Goal: Information Seeking & Learning: Learn about a topic

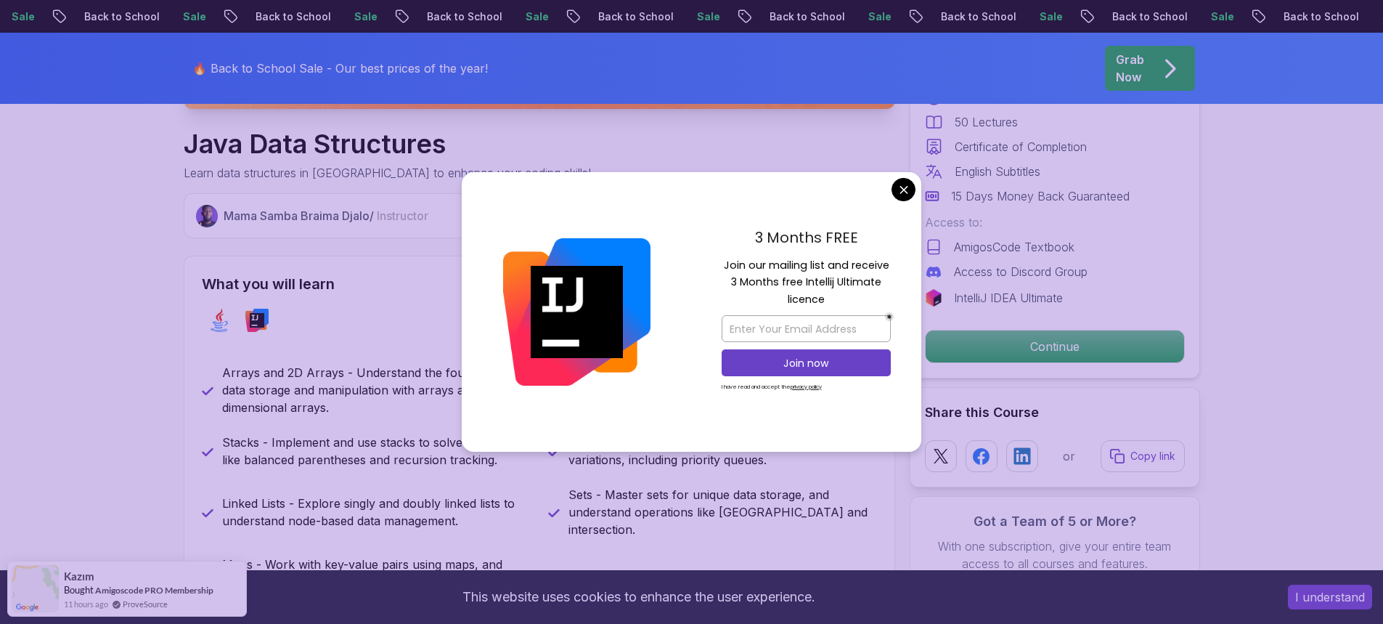
scroll to position [508, 0]
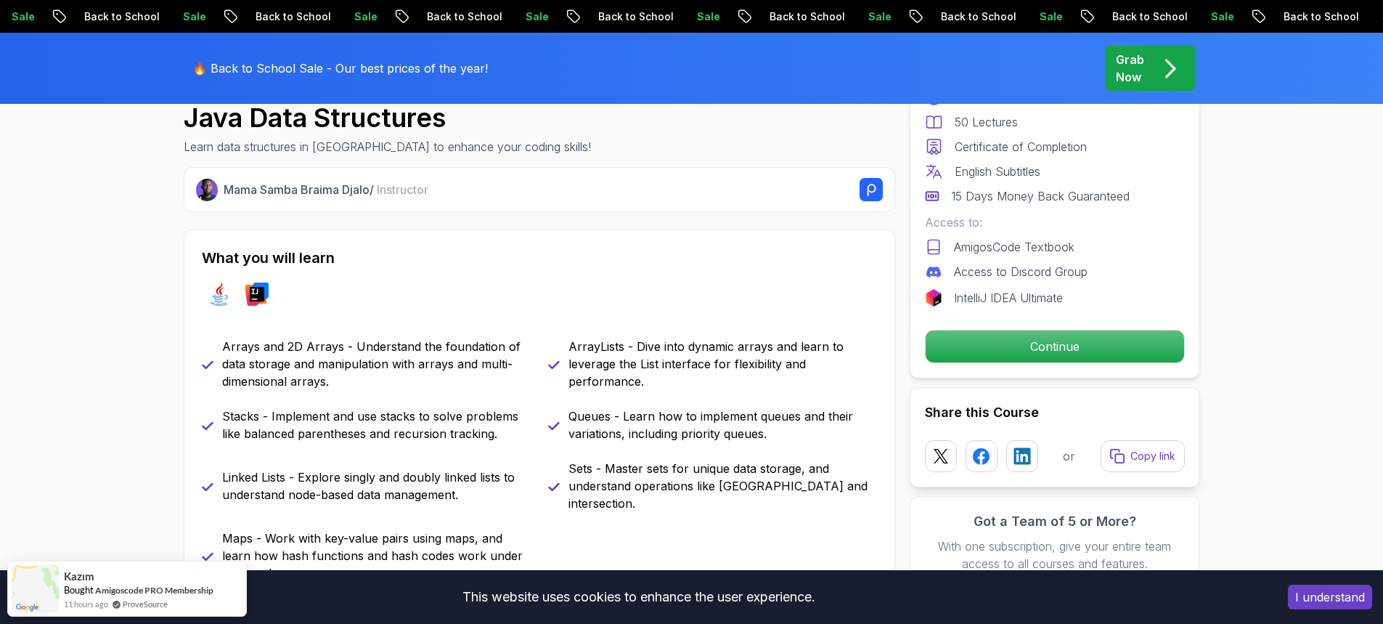
drag, startPoint x: 899, startPoint y: 190, endPoint x: 883, endPoint y: 202, distance: 20.3
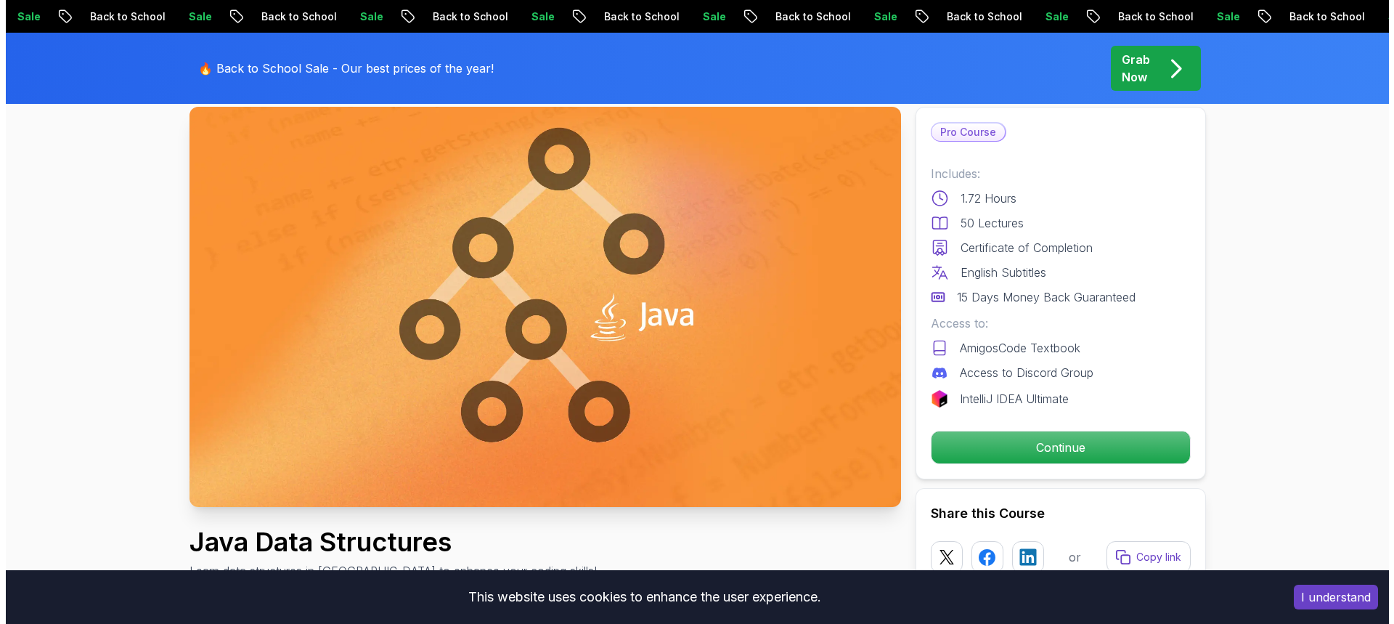
scroll to position [0, 0]
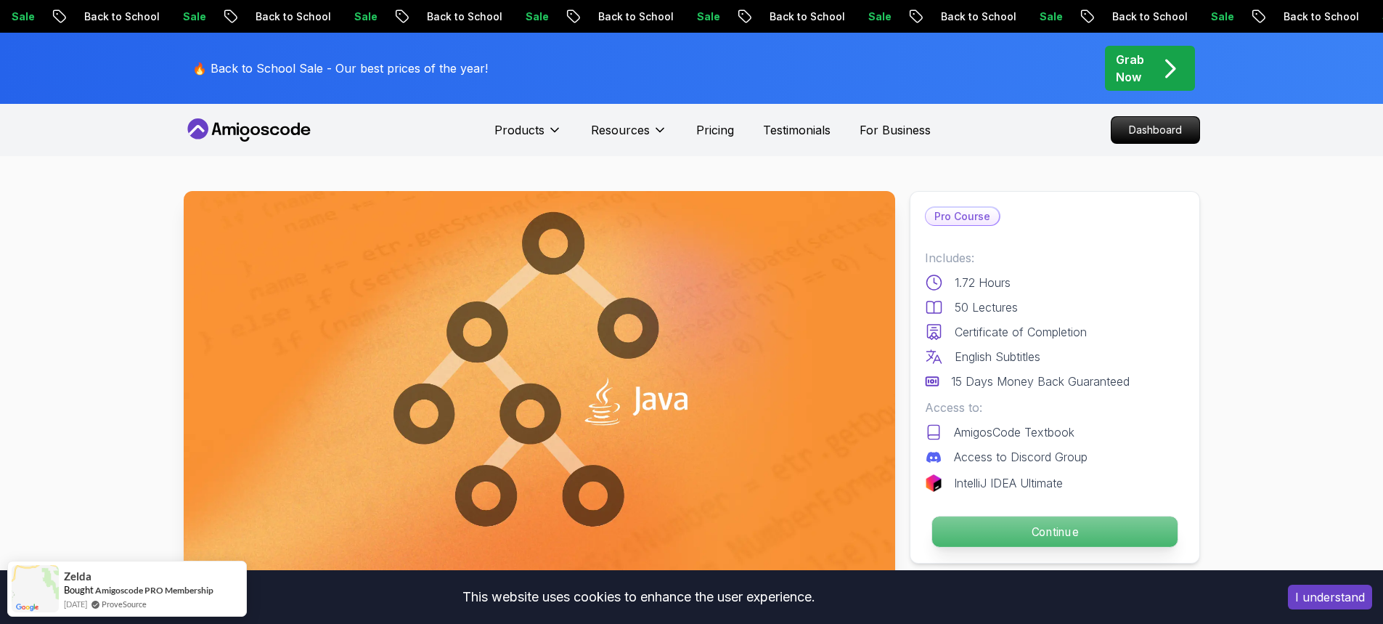
drag, startPoint x: 1032, startPoint y: 535, endPoint x: 957, endPoint y: 537, distance: 75.5
click at [1031, 535] on p "Continue" at bounding box center [1053, 531] width 245 height 30
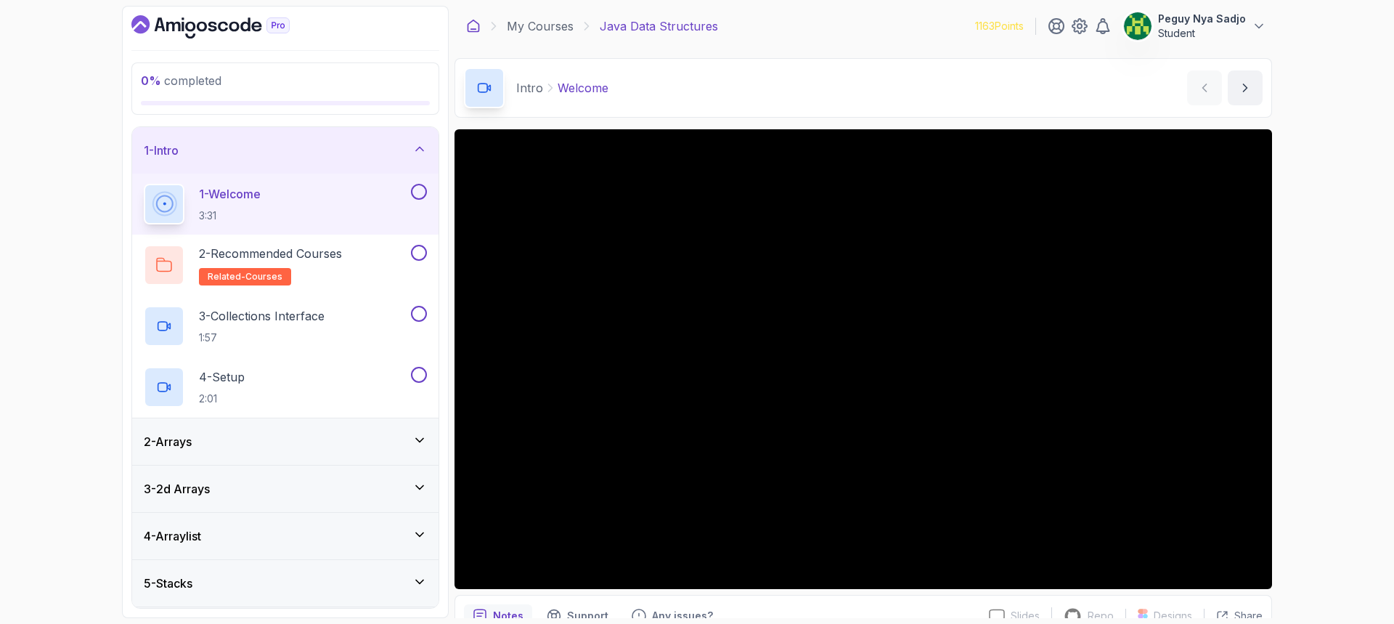
click at [469, 28] on icon at bounding box center [473, 26] width 15 height 15
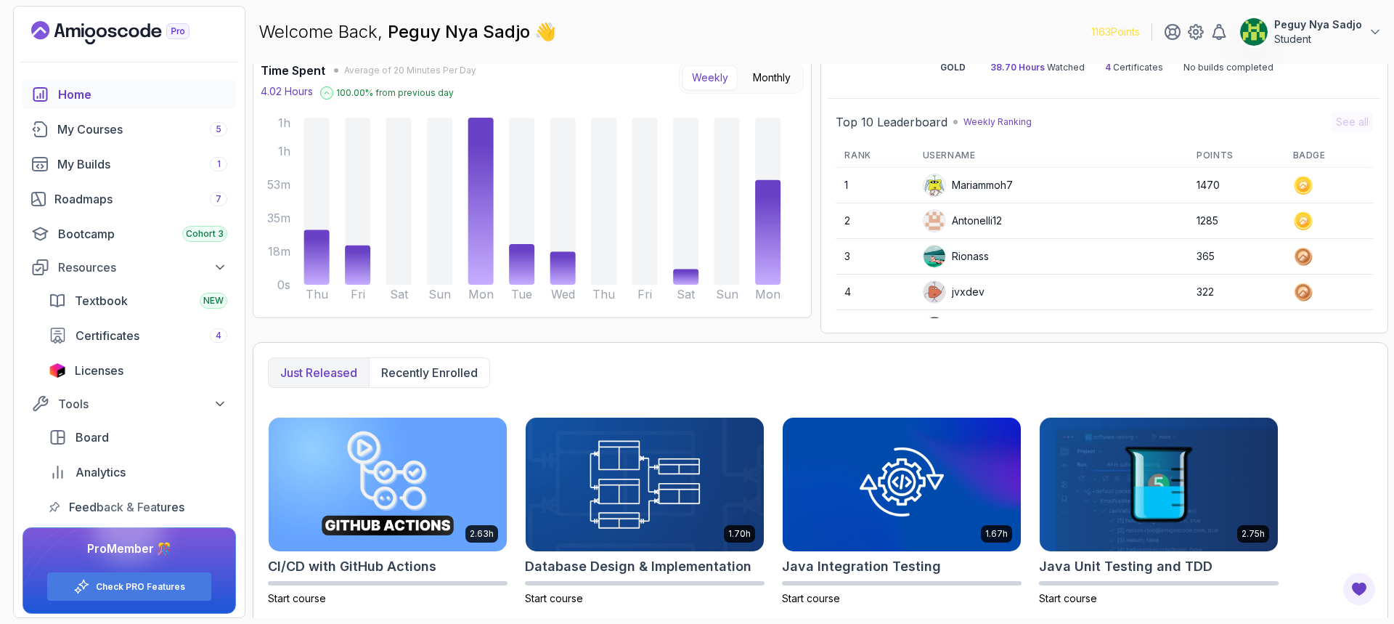
scroll to position [73, 0]
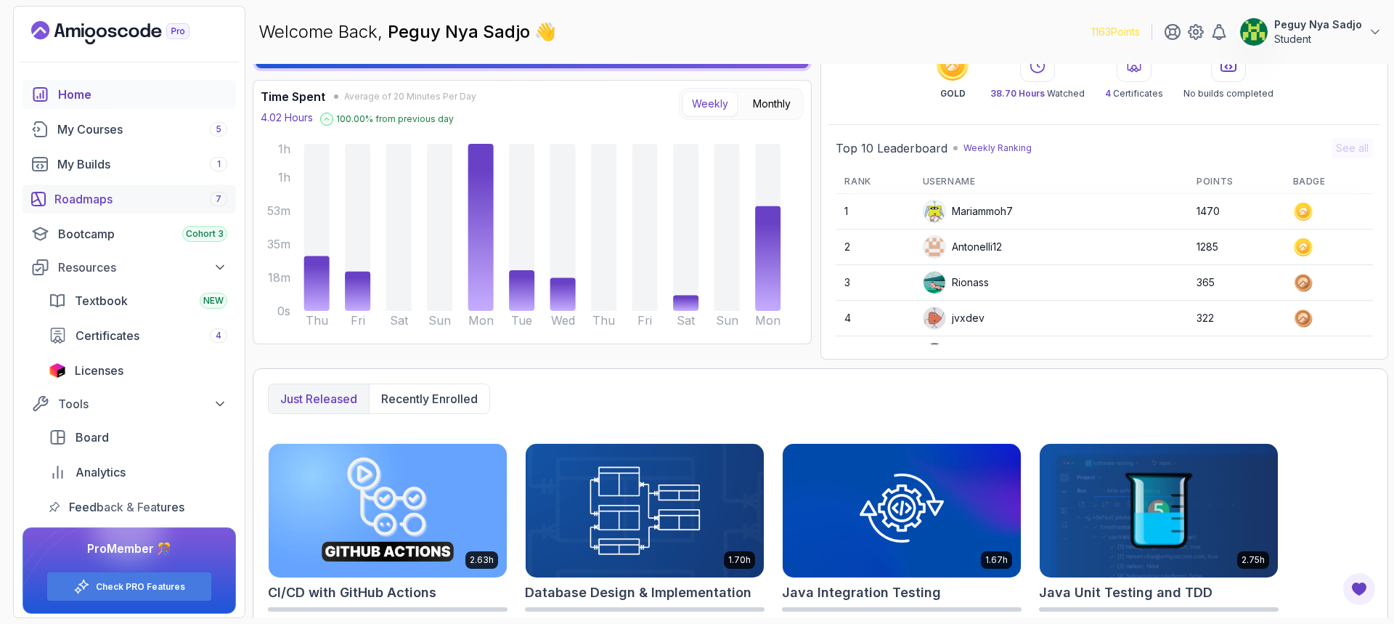
click at [90, 199] on div "Roadmaps 7" at bounding box center [140, 198] width 173 height 17
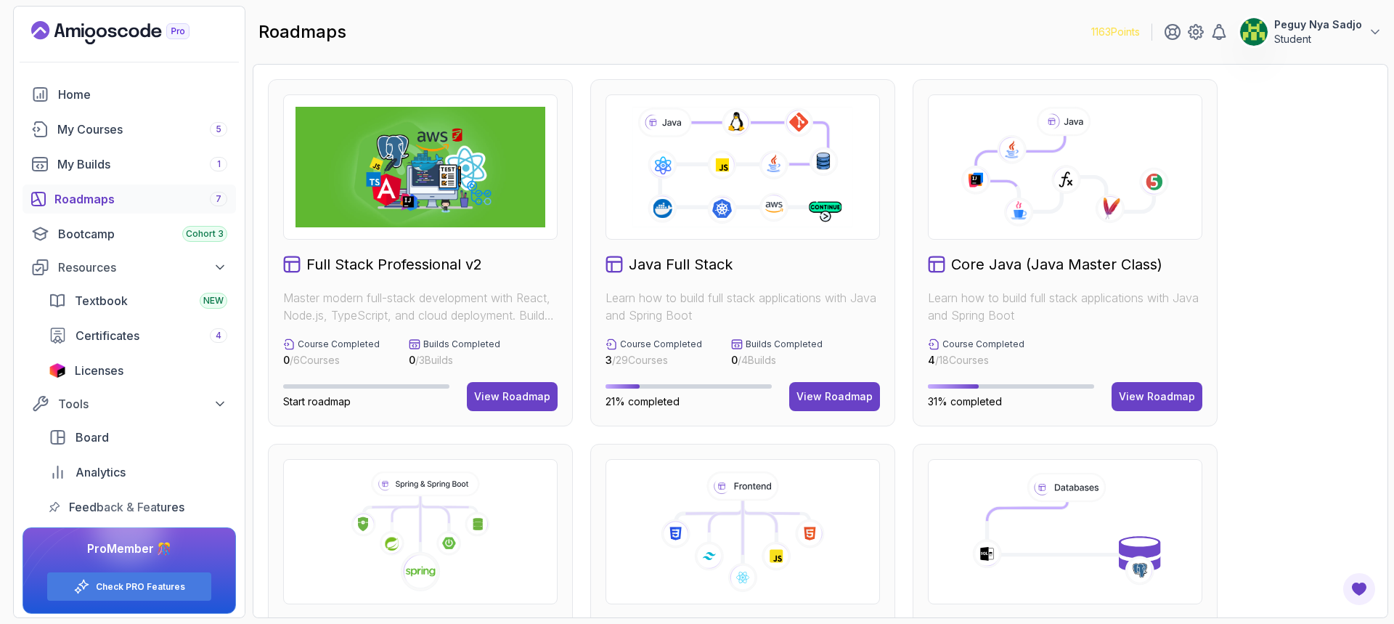
click at [1137, 148] on icon at bounding box center [1065, 167] width 250 height 121
click at [987, 264] on h2 "Core Java (Java Master Class)" at bounding box center [1056, 264] width 211 height 20
click at [1154, 396] on div "View Roadmap" at bounding box center [1157, 396] width 76 height 15
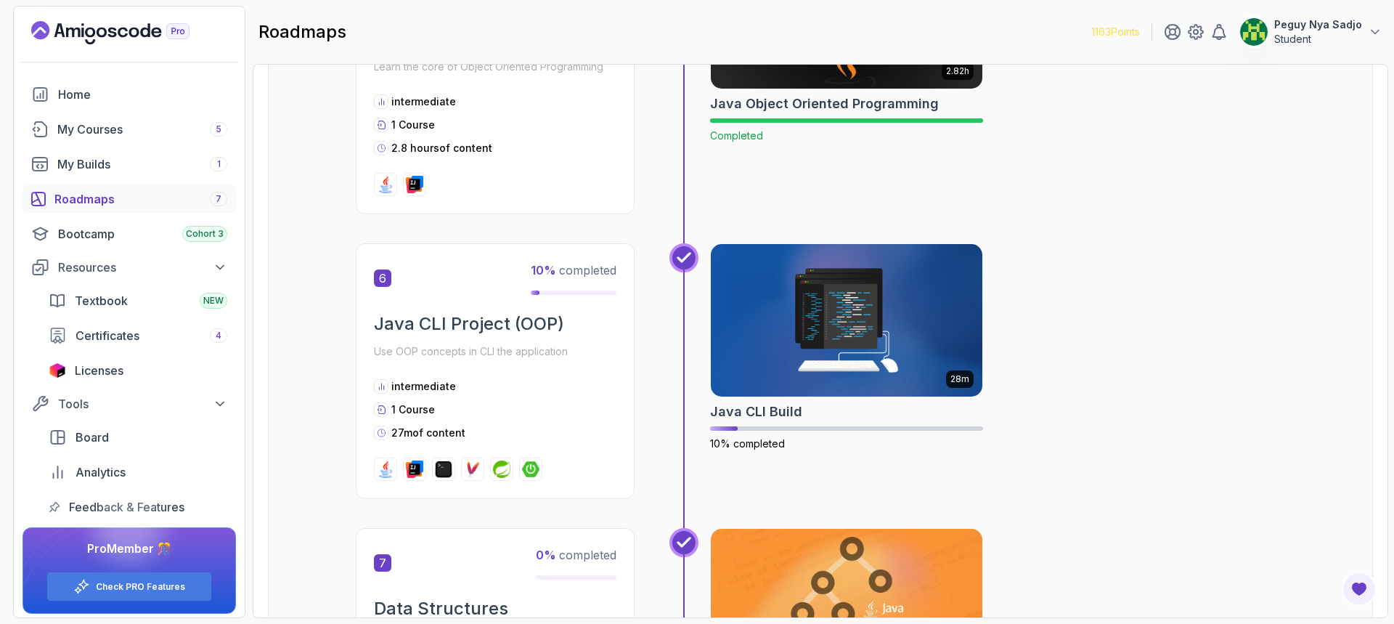
scroll to position [1524, 0]
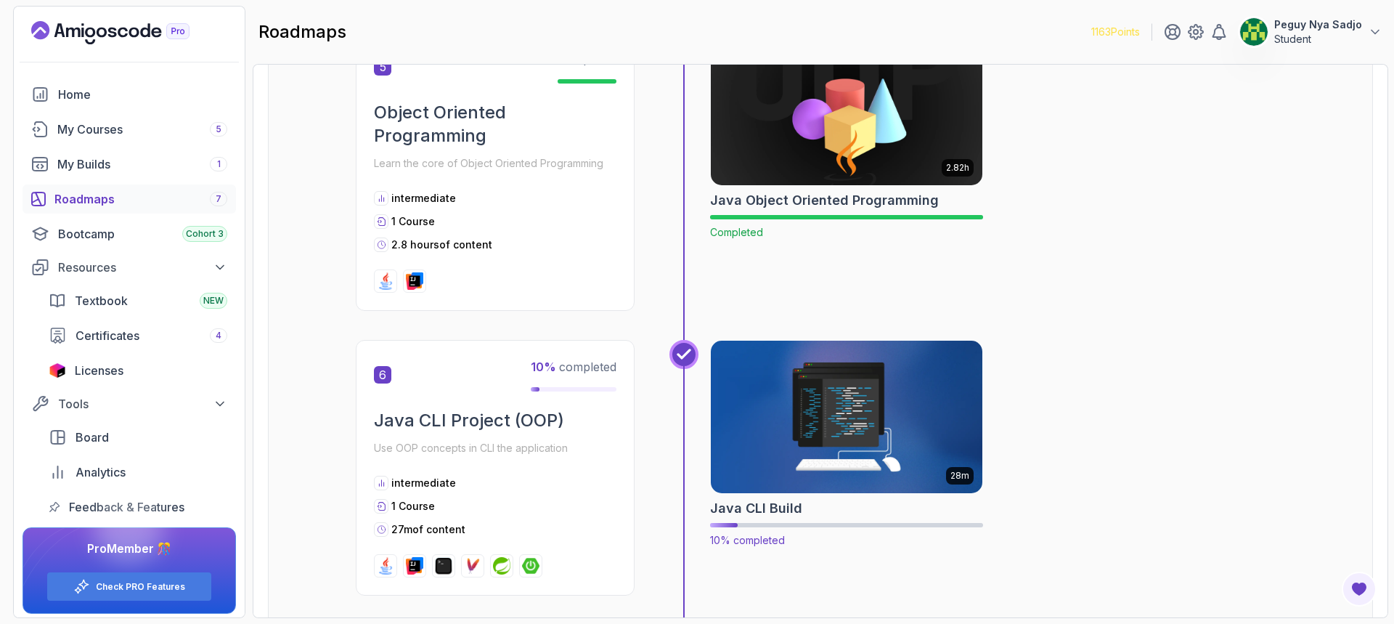
click at [825, 419] on img at bounding box center [846, 417] width 285 height 160
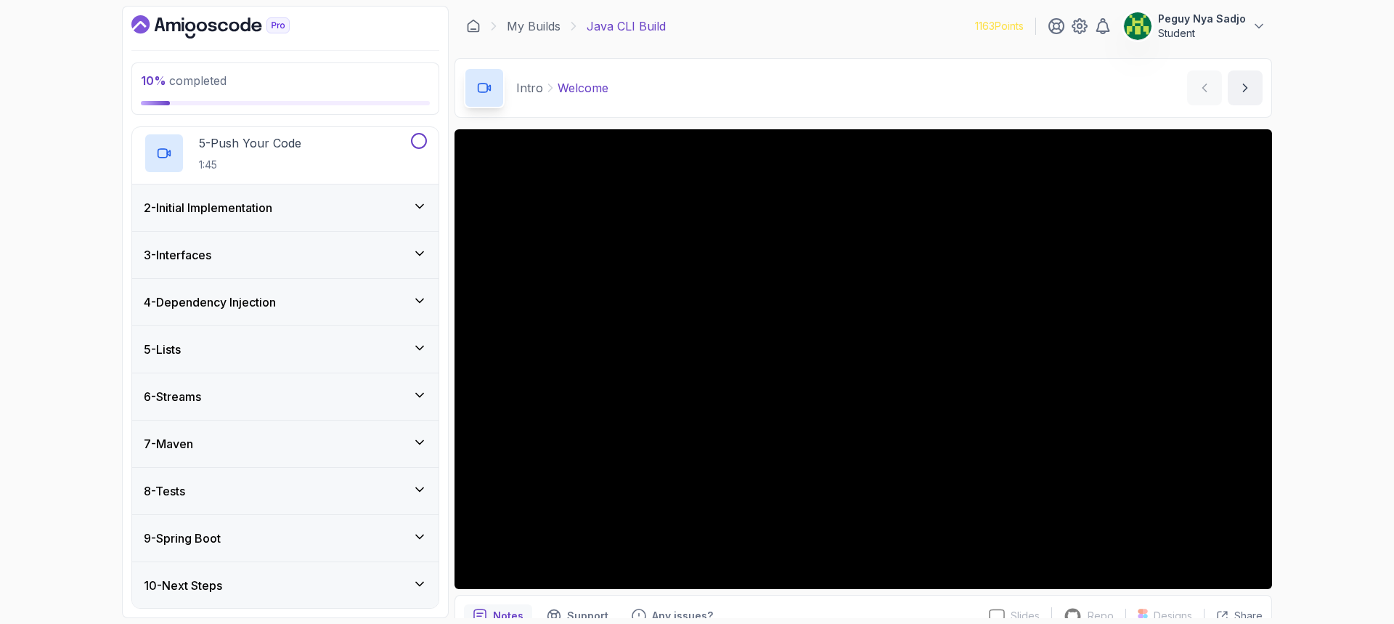
scroll to position [295, 0]
click at [431, 539] on div "9 - Spring Boot" at bounding box center [285, 537] width 306 height 46
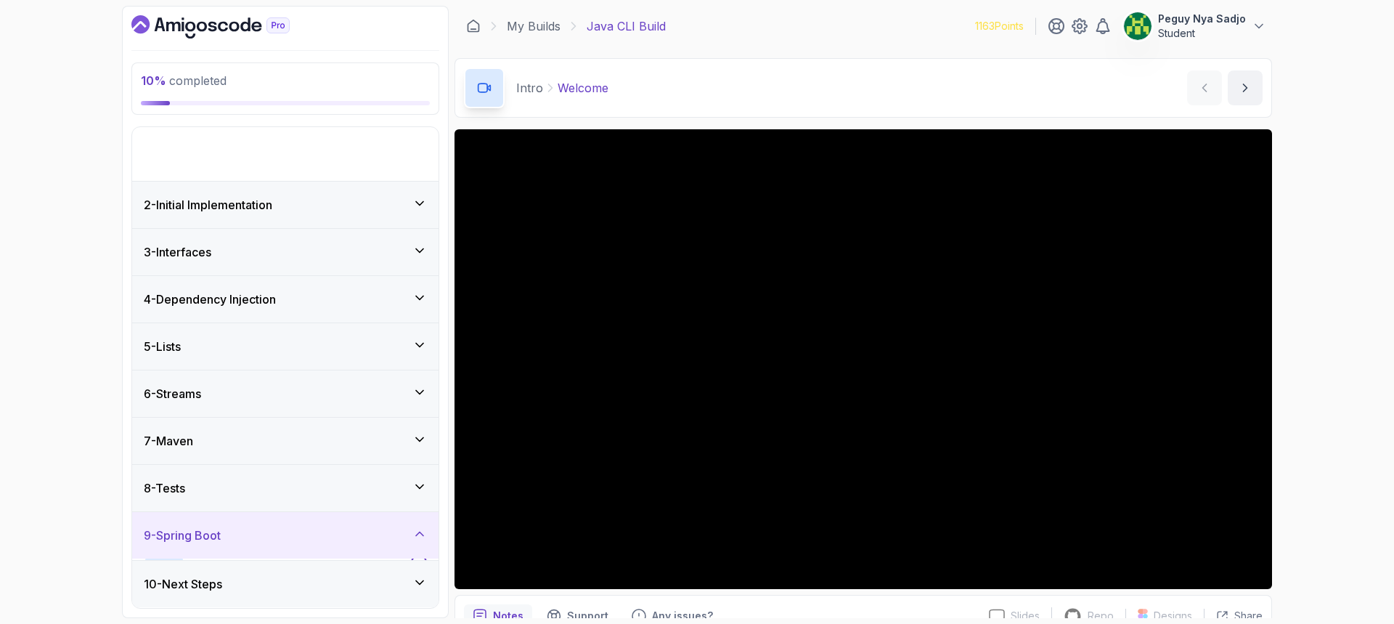
scroll to position [0, 0]
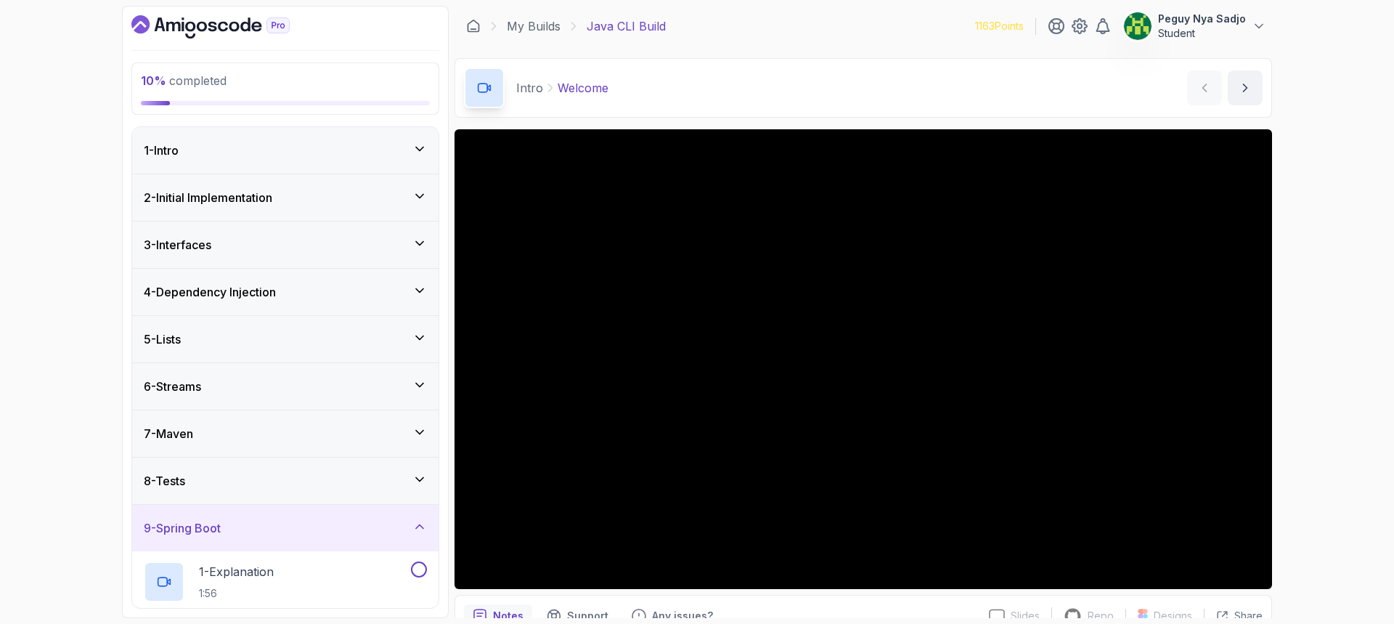
click at [426, 149] on icon at bounding box center [419, 149] width 15 height 15
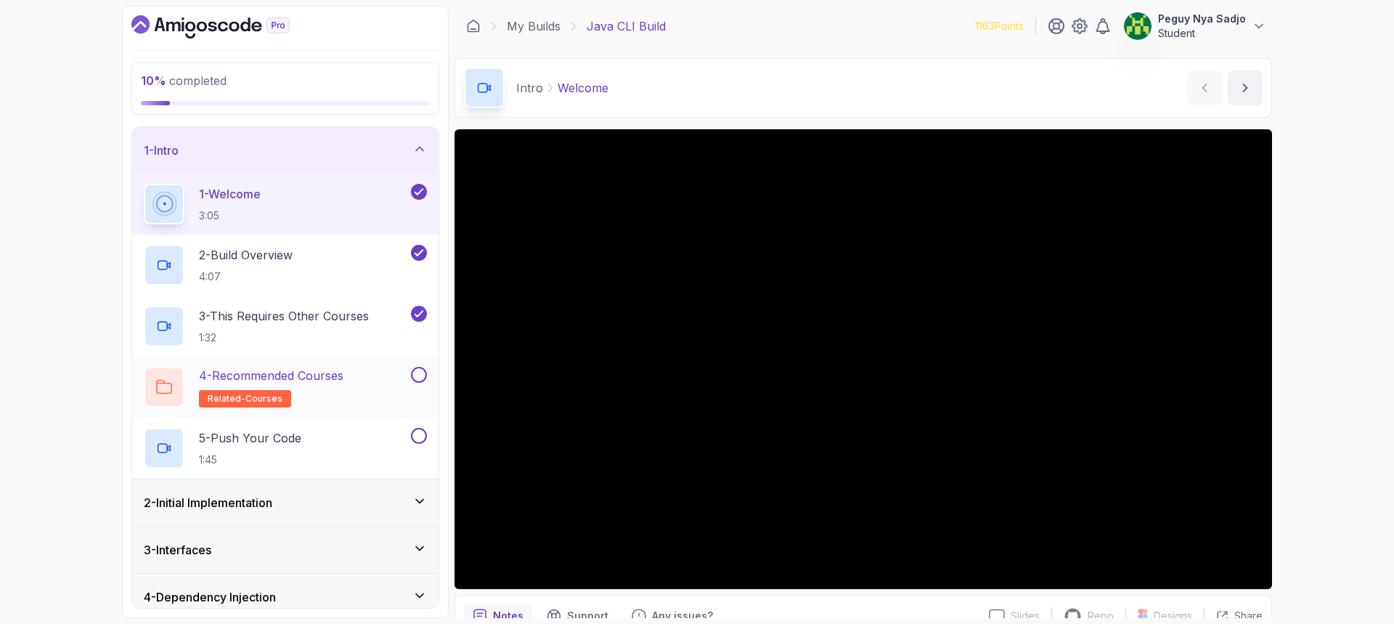
drag, startPoint x: 269, startPoint y: 399, endPoint x: 284, endPoint y: 414, distance: 21.6
click at [269, 399] on span "related-courses" at bounding box center [245, 399] width 75 height 12
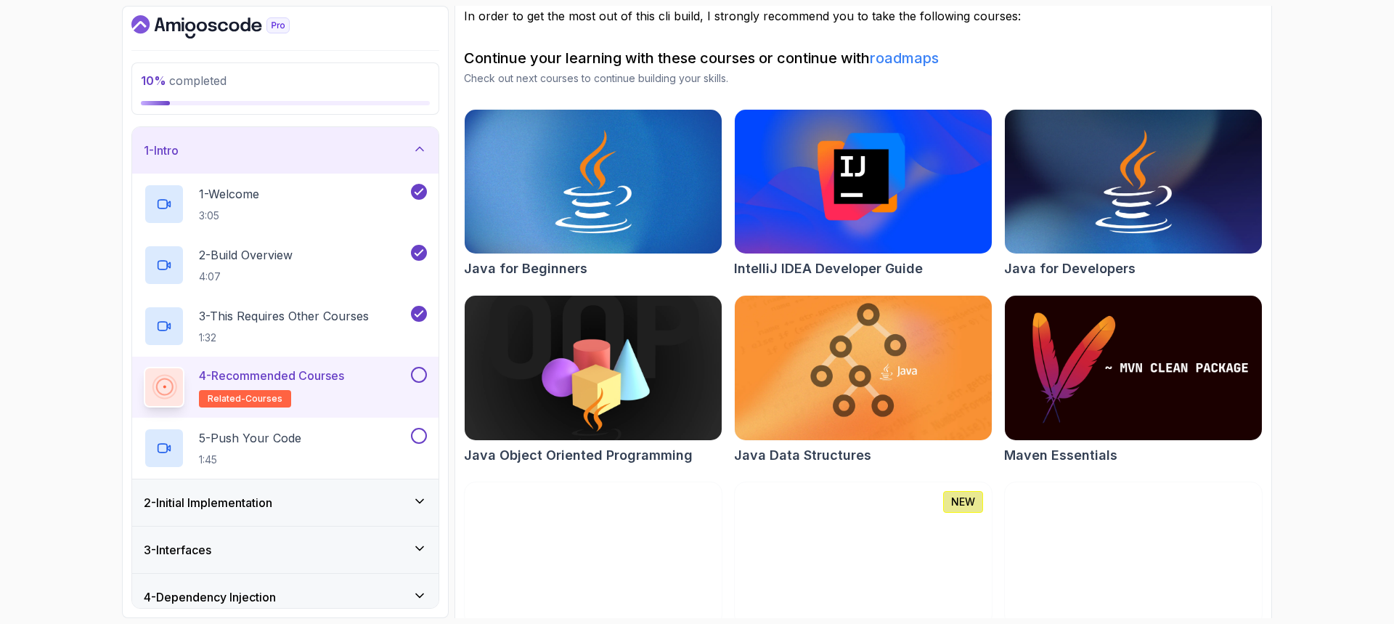
scroll to position [106, 0]
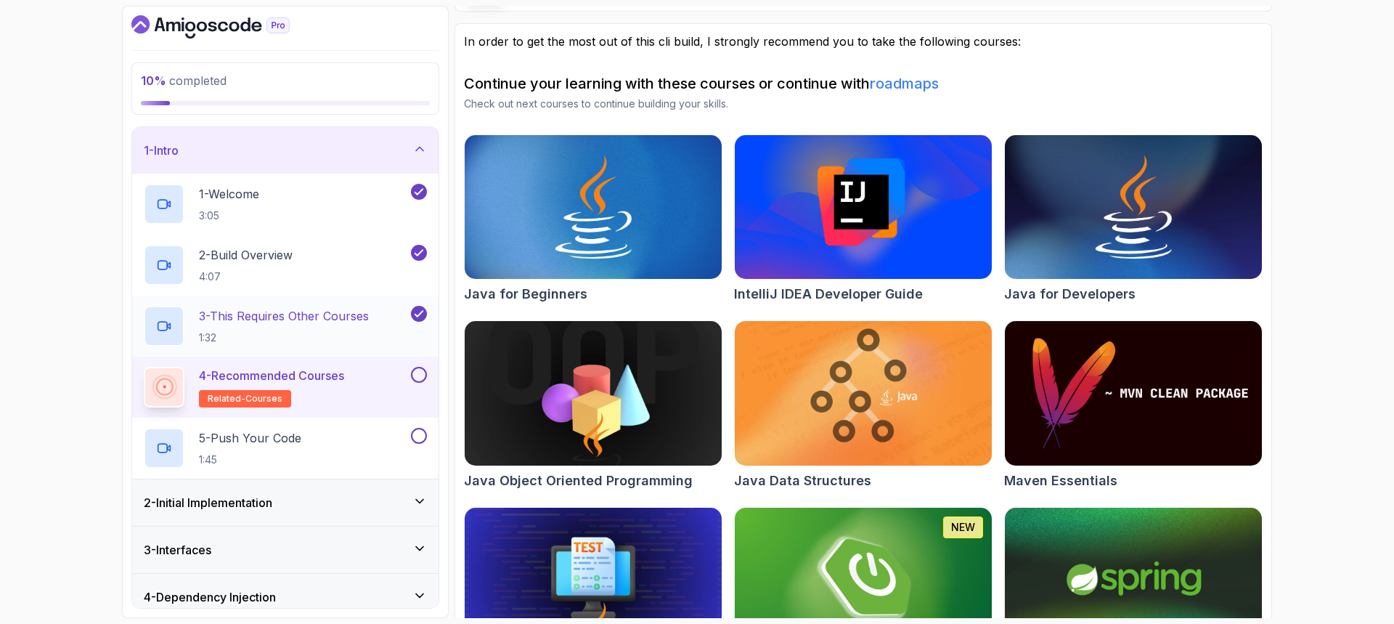
click at [274, 314] on p "3 - This Requires Other Courses" at bounding box center [284, 315] width 170 height 17
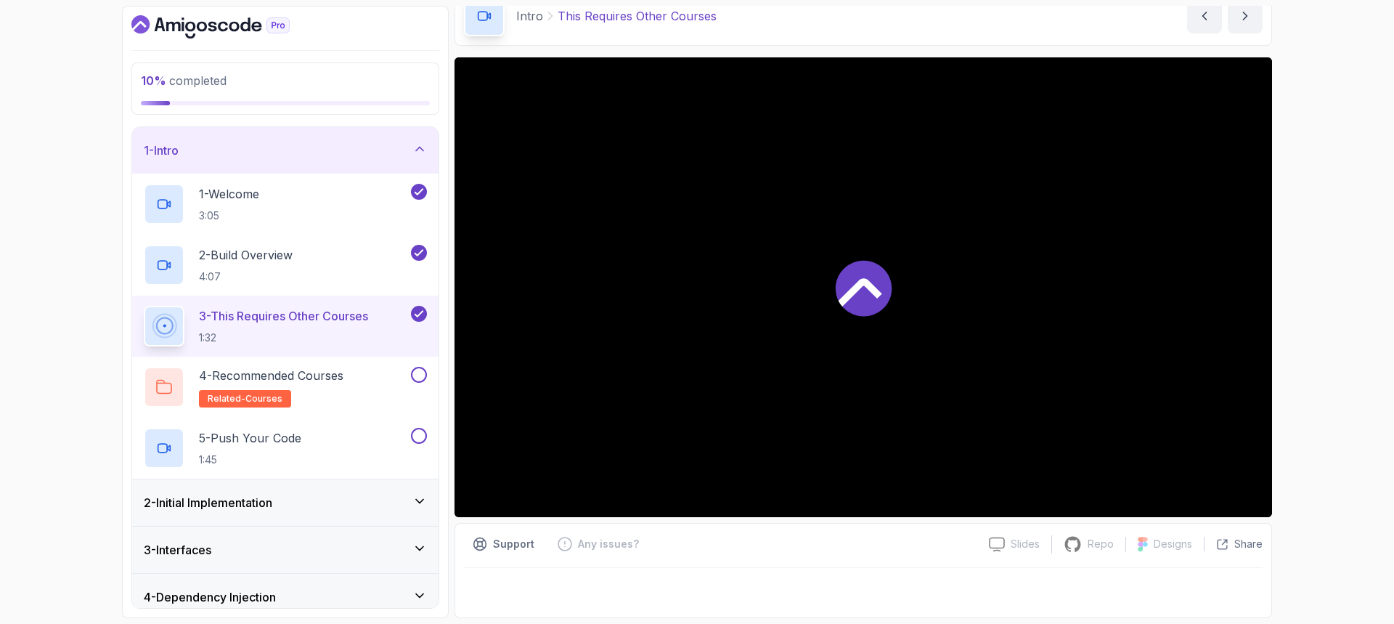
scroll to position [72, 0]
click at [245, 314] on p "3 - This Requires Other Courses" at bounding box center [283, 315] width 169 height 17
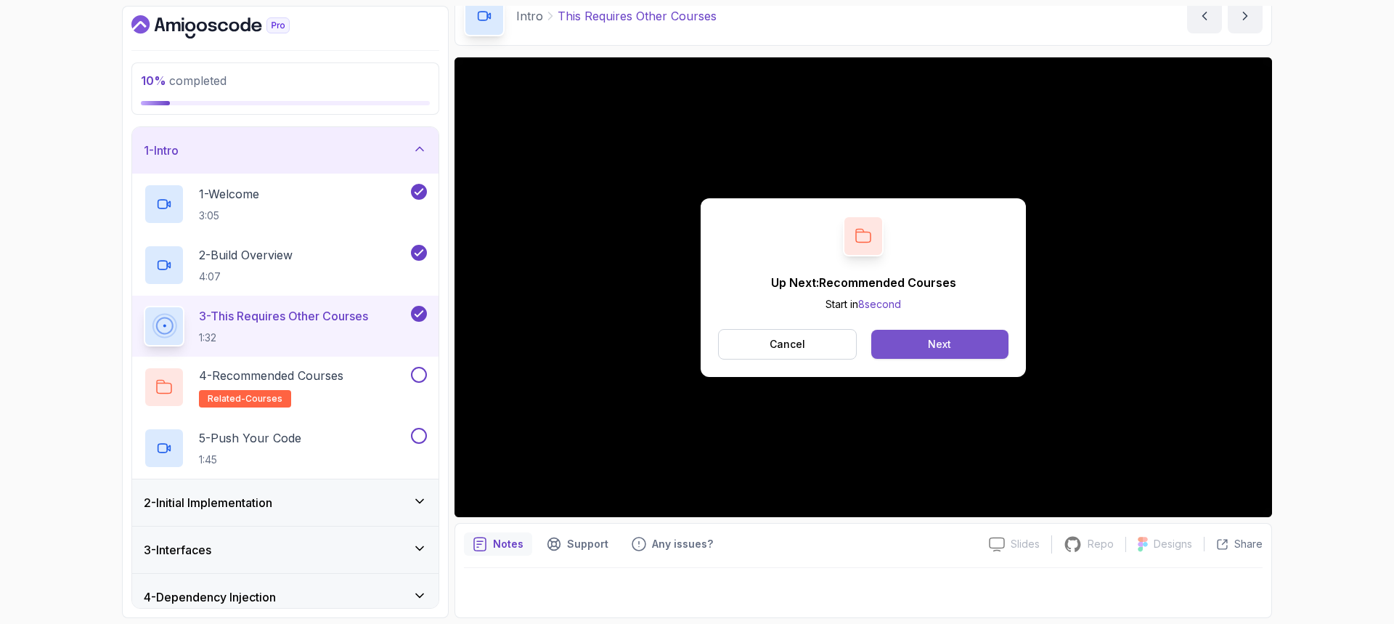
click at [915, 351] on button "Next" at bounding box center [939, 344] width 137 height 29
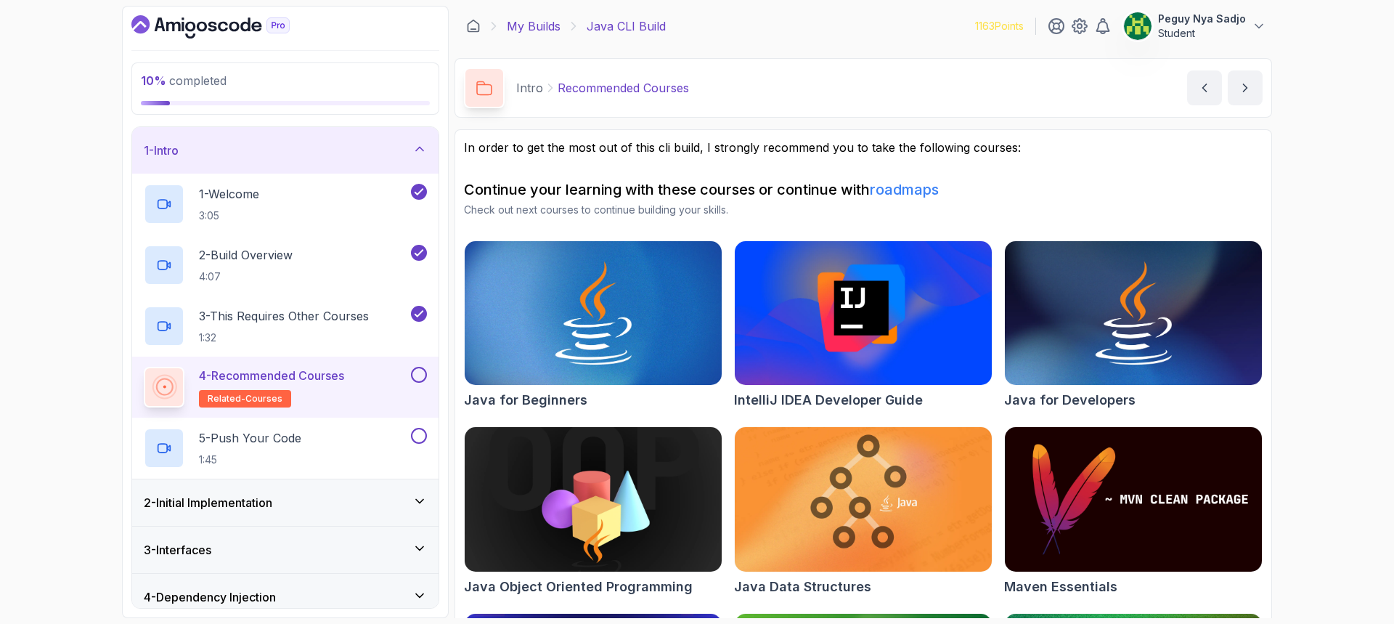
click at [525, 25] on link "My Builds" at bounding box center [534, 25] width 54 height 17
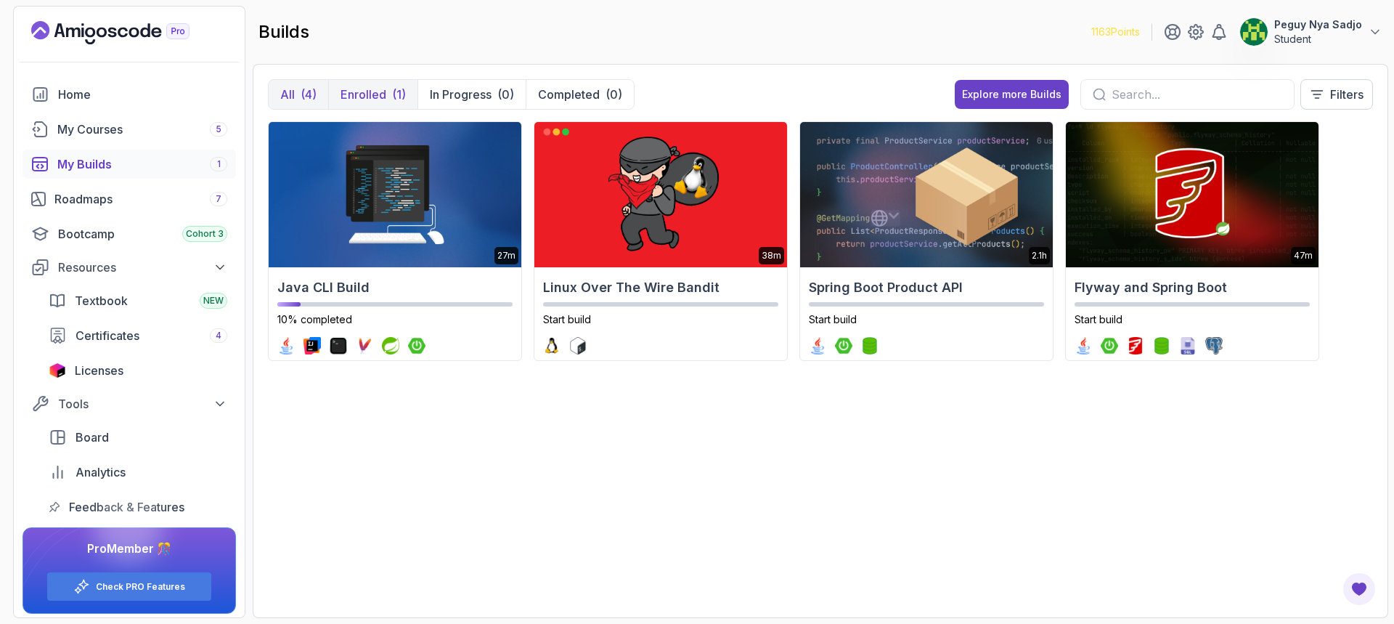
click at [351, 95] on p "Enrolled" at bounding box center [363, 94] width 46 height 17
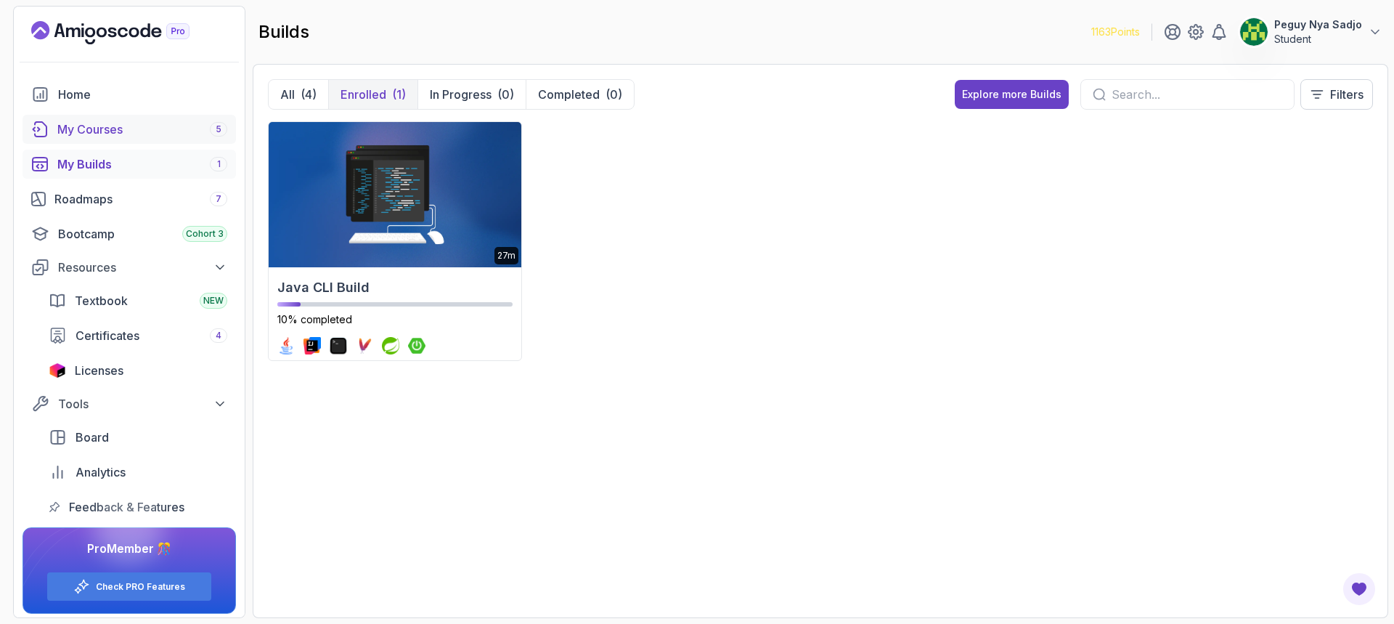
click at [85, 133] on div "My Courses 5" at bounding box center [142, 129] width 170 height 17
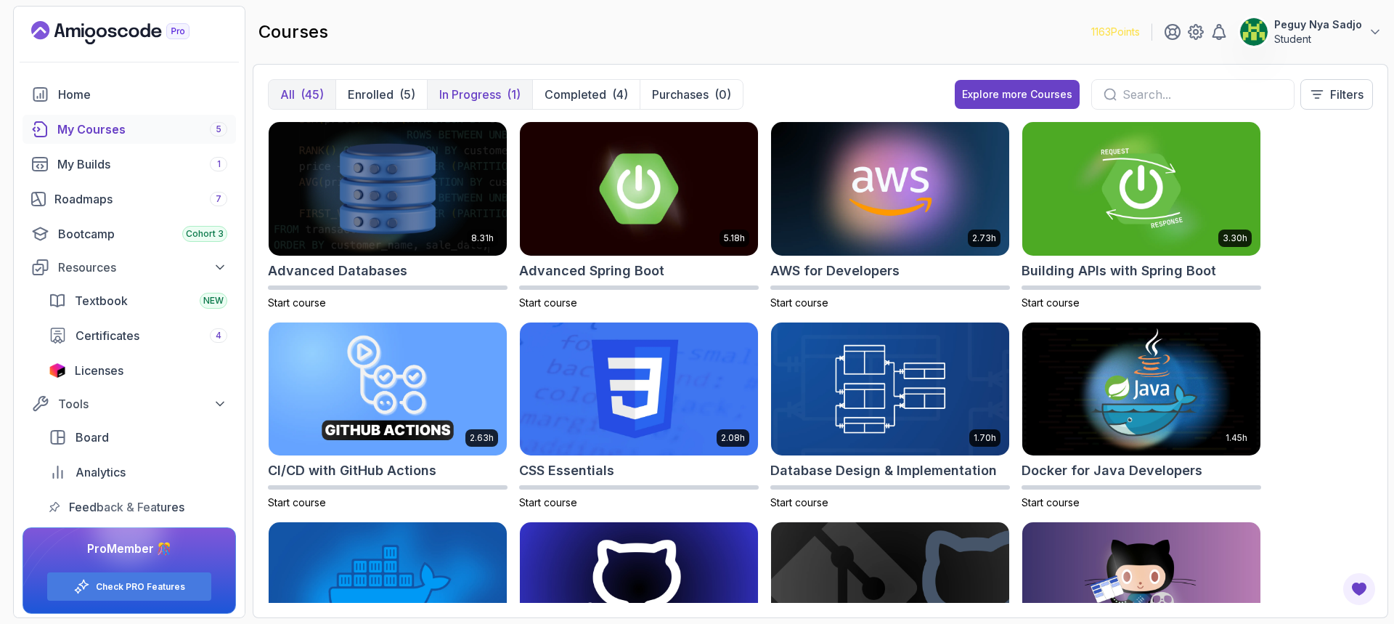
click at [490, 86] on p "In Progress" at bounding box center [470, 94] width 62 height 17
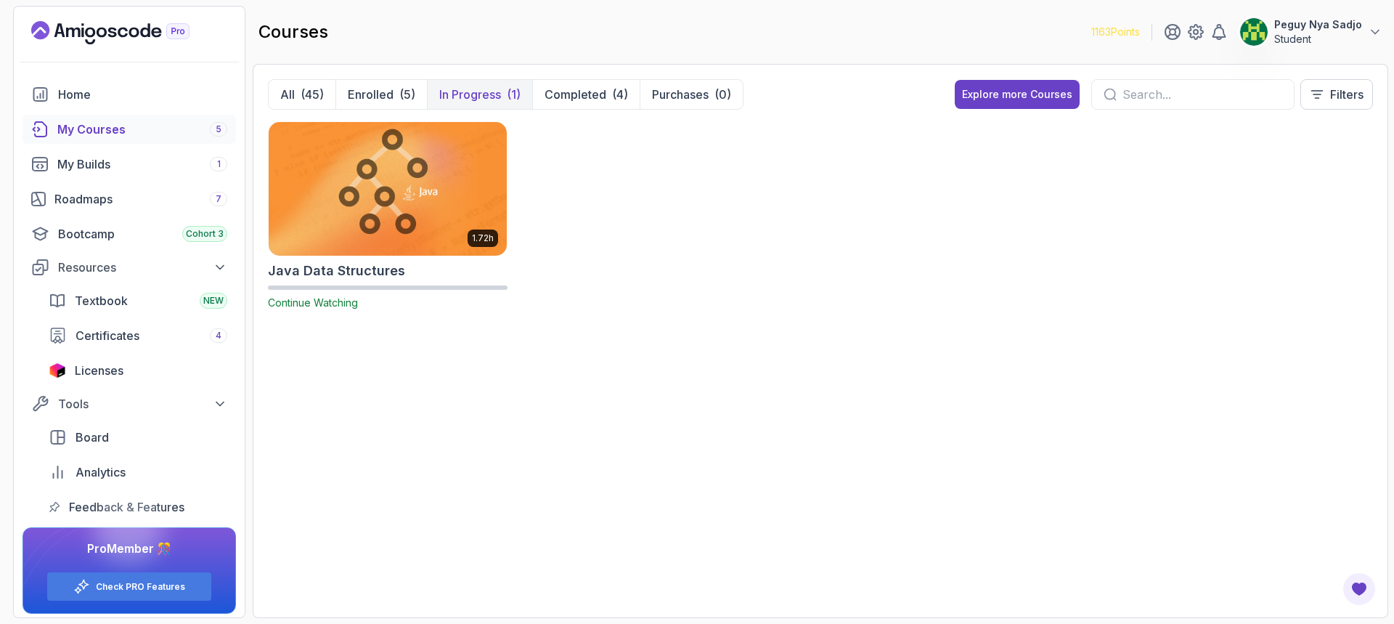
click at [289, 305] on span "Continue Watching" at bounding box center [313, 302] width 90 height 12
